Goal: Information Seeking & Learning: Learn about a topic

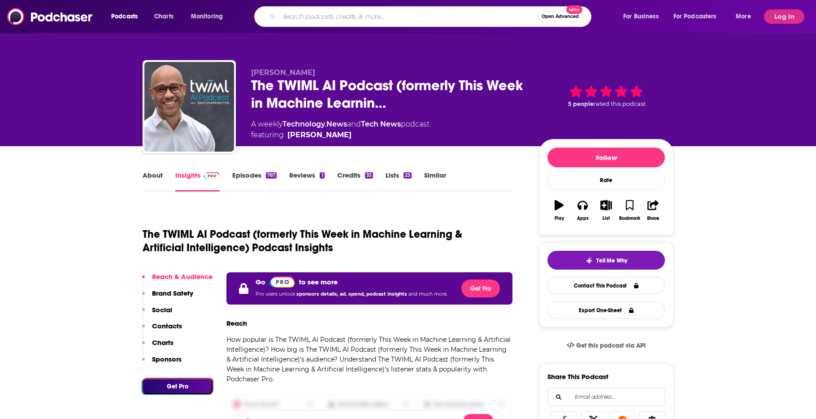
click at [335, 18] on input "Search podcasts, credits, & more..." at bounding box center [408, 16] width 259 height 14
type input "humans & ai"
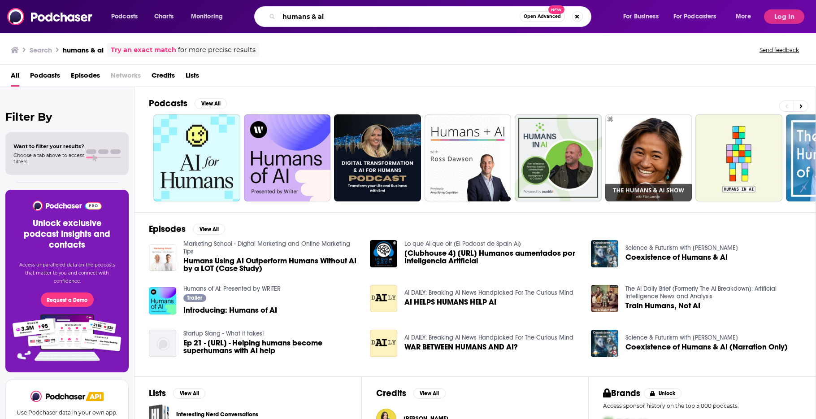
click at [351, 17] on input "humans & ai" at bounding box center [399, 16] width 241 height 14
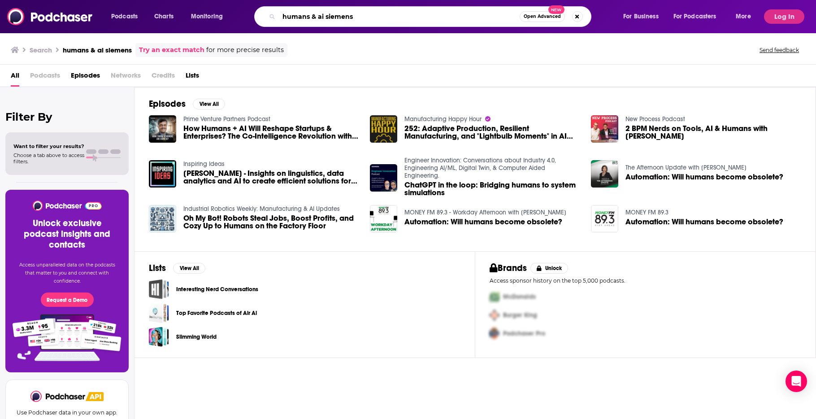
drag, startPoint x: 388, startPoint y: 17, endPoint x: 362, endPoint y: 17, distance: 26.0
click at [362, 17] on input "humans & ai siemens" at bounding box center [399, 16] width 241 height 14
type input "humans & ai"
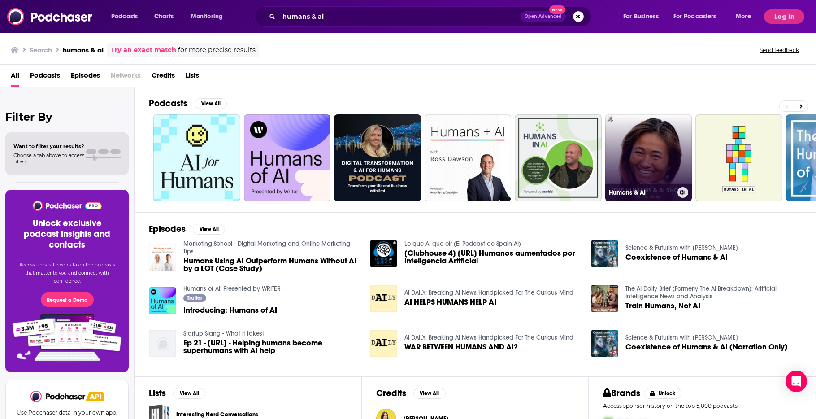
click at [652, 157] on link "Humans & AI" at bounding box center [648, 157] width 87 height 87
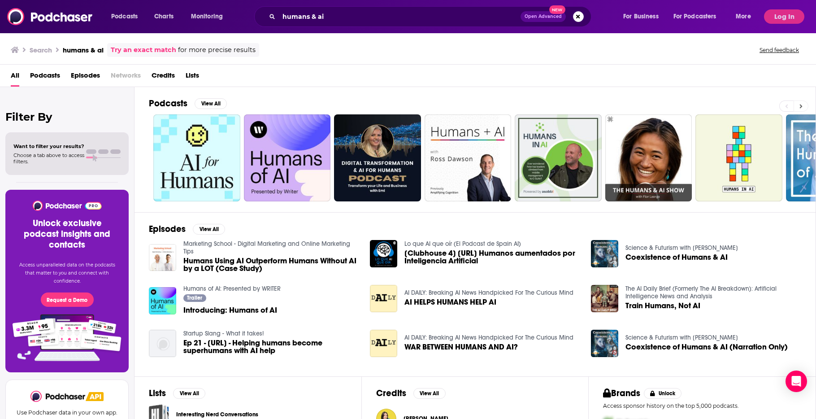
click at [802, 104] on icon at bounding box center [801, 106] width 3 height 4
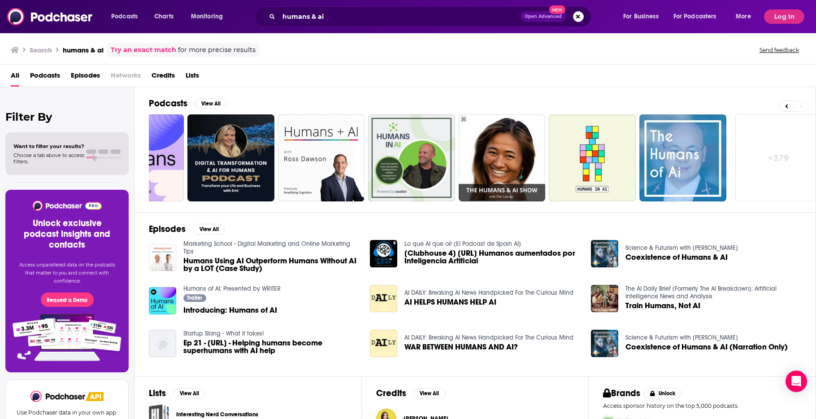
scroll to position [0, 150]
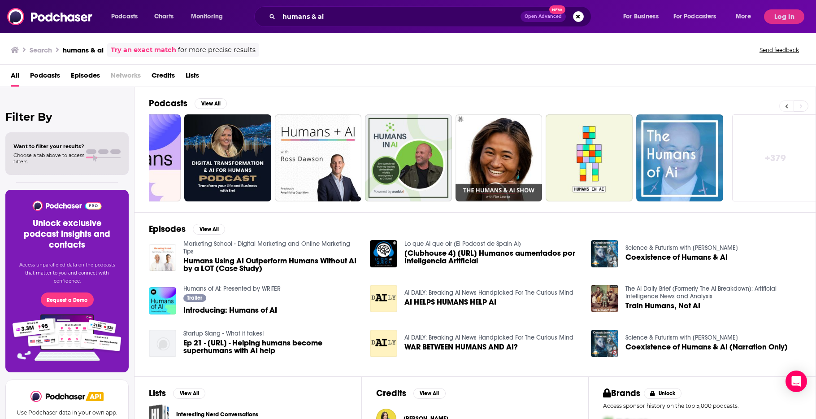
click at [791, 108] on button at bounding box center [786, 105] width 14 height 11
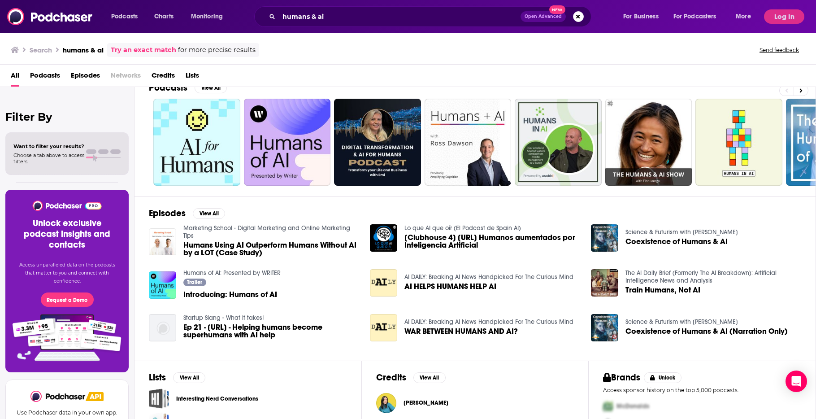
scroll to position [0, 0]
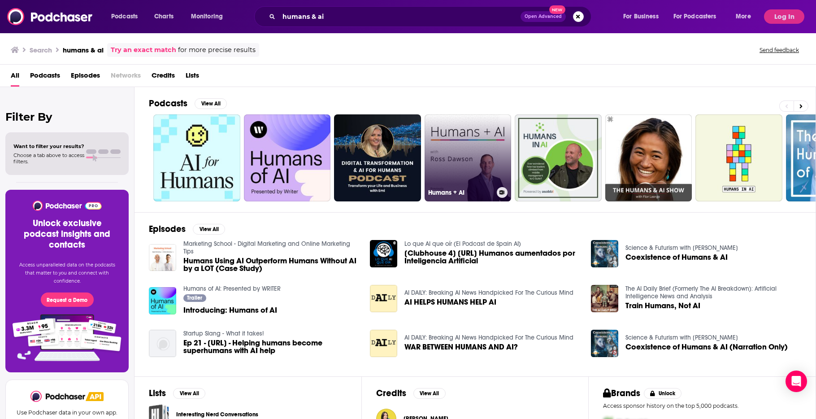
click at [469, 147] on link "Humans + AI" at bounding box center [467, 157] width 87 height 87
